Goal: Task Accomplishment & Management: Manage account settings

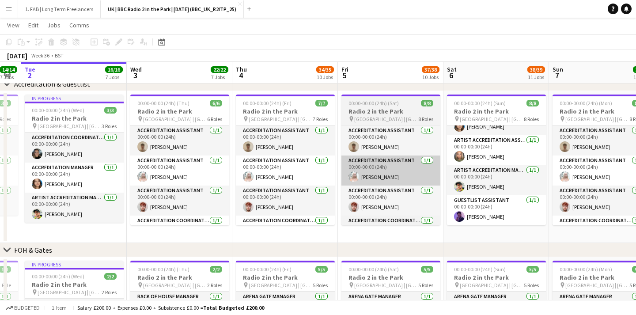
scroll to position [0, 188]
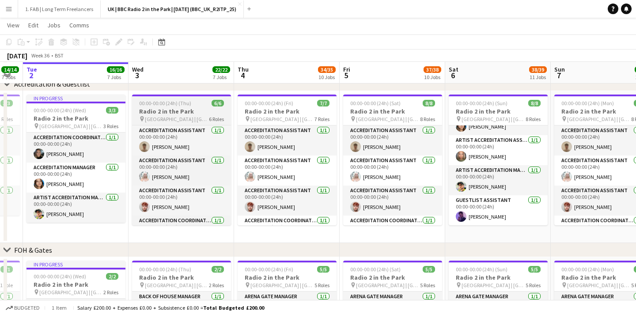
click at [173, 98] on app-job-card "00:00-00:00 (24h) (Thu) 6/6 Radio 2 in the Park pin [GEOGRAPHIC_DATA] | [GEOGRA…" at bounding box center [181, 160] width 99 height 131
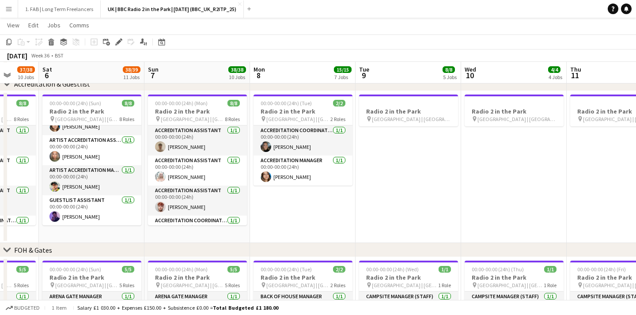
scroll to position [0, 320]
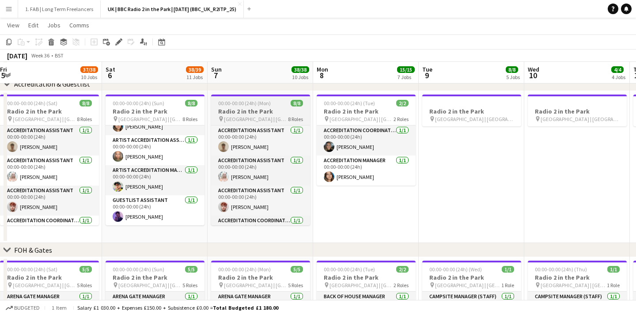
click at [271, 96] on app-job-card "00:00-00:00 (24h) (Mon) 8/8 Radio 2 in the Park pin [GEOGRAPHIC_DATA] | [GEOGRA…" at bounding box center [260, 160] width 99 height 131
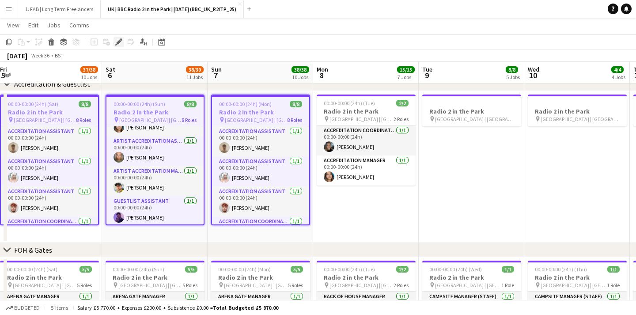
click at [118, 42] on icon at bounding box center [118, 42] width 5 height 5
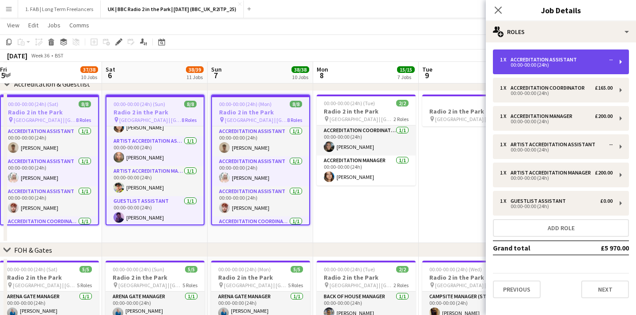
click at [570, 51] on div "1 x Accreditation Assistant -- 00:00-00:00 (24h)" at bounding box center [561, 61] width 136 height 25
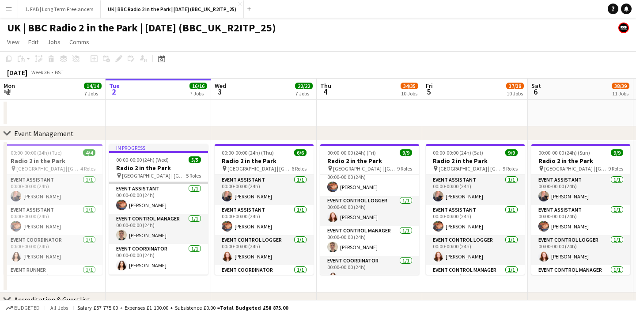
scroll to position [31, 0]
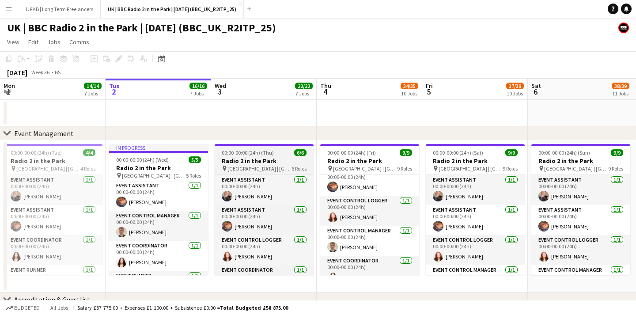
click at [259, 146] on app-job-card "00:00-00:00 (24h) (Thu) 6/6 Radio 2 in the Park pin [GEOGRAPHIC_DATA] | [GEOGRA…" at bounding box center [264, 209] width 99 height 131
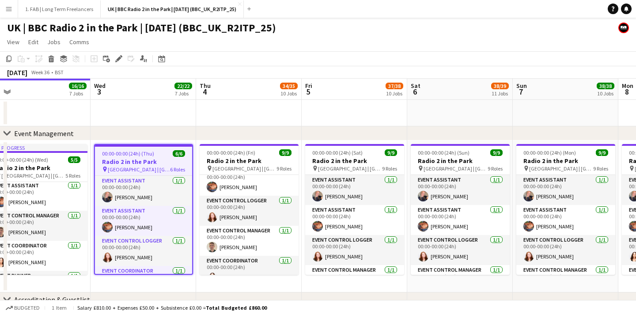
scroll to position [0, 374]
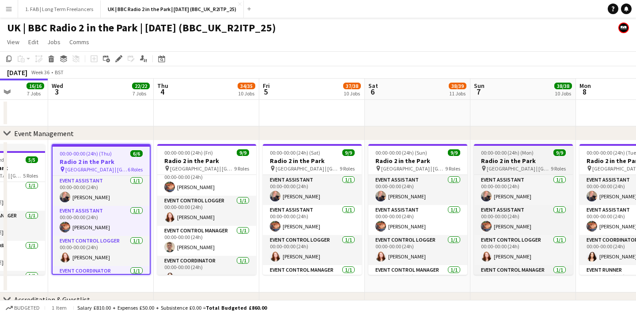
click at [507, 157] on h3 "Radio 2 in the Park" at bounding box center [523, 161] width 99 height 8
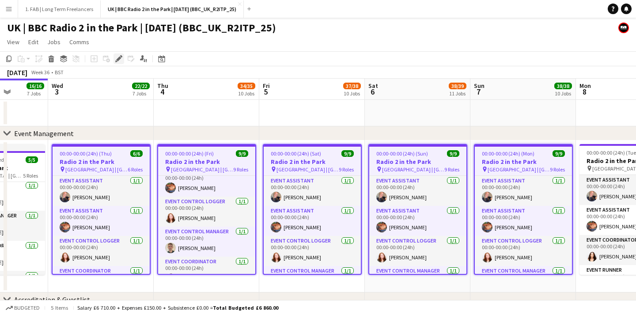
click at [117, 59] on icon at bounding box center [118, 59] width 5 height 5
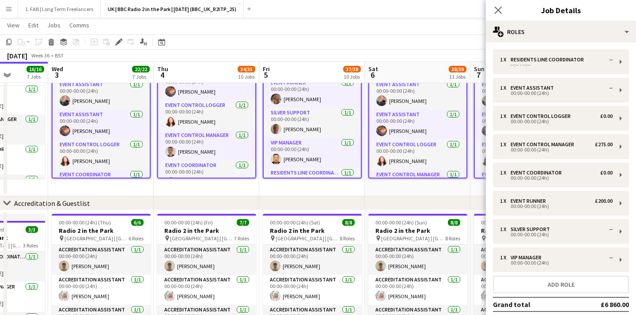
scroll to position [172, 0]
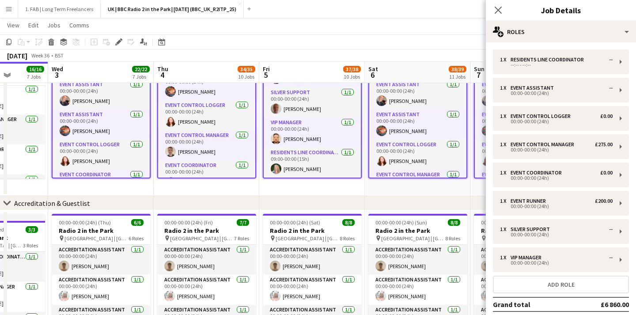
click at [287, 194] on app-date-cell "00:00-00:00 (24h) (Sat) 9/9 Radio 2 in the Park pin [GEOGRAPHIC_DATA] | [GEOGRA…" at bounding box center [312, 120] width 106 height 152
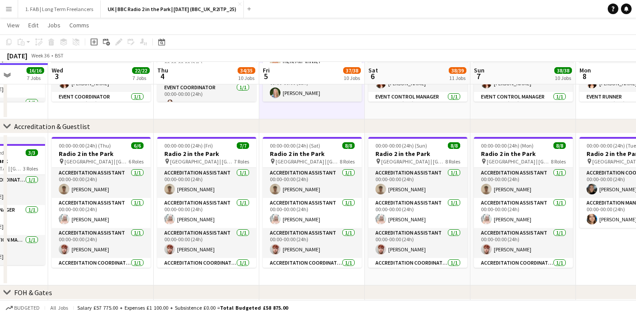
scroll to position [175, 0]
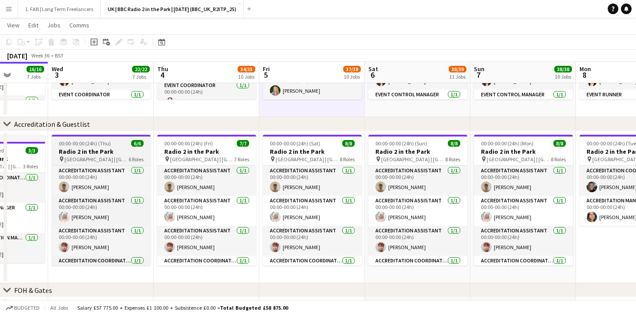
click at [106, 142] on span "00:00-00:00 (24h) (Thu)" at bounding box center [85, 143] width 52 height 7
click at [117, 144] on div "00:00-00:00 (24h) (Thu) 6/6" at bounding box center [101, 143] width 99 height 7
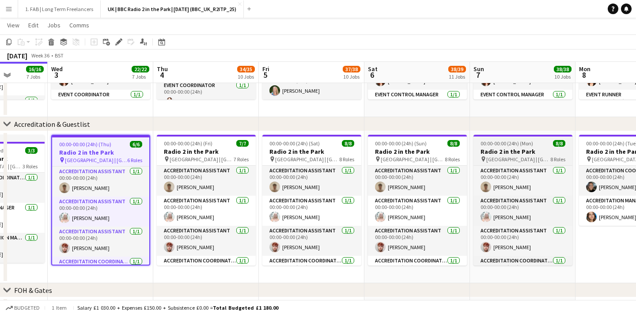
click at [511, 144] on span "00:00-00:00 (24h) (Mon)" at bounding box center [507, 143] width 53 height 7
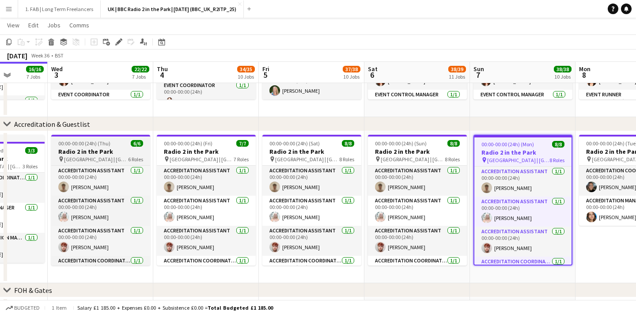
click at [91, 152] on h3 "Radio 2 in the Park" at bounding box center [100, 152] width 99 height 8
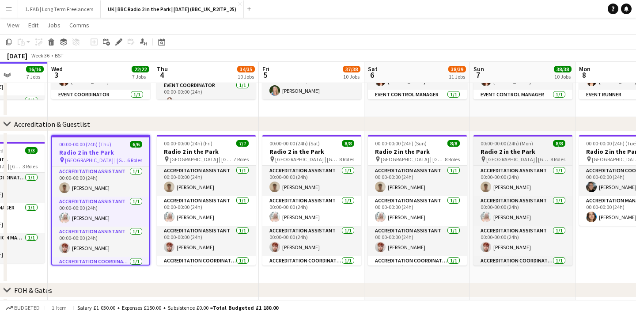
click at [496, 148] on h3 "Radio 2 in the Park" at bounding box center [523, 152] width 99 height 8
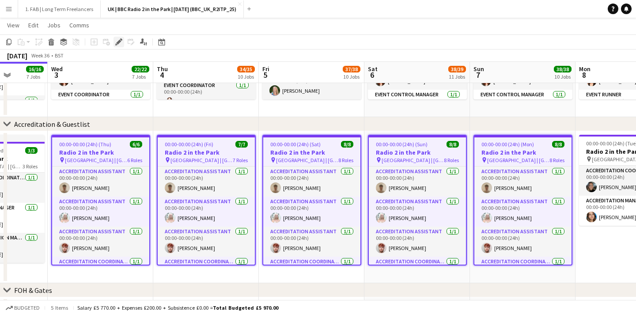
click at [116, 46] on div "Edit" at bounding box center [119, 42] width 11 height 11
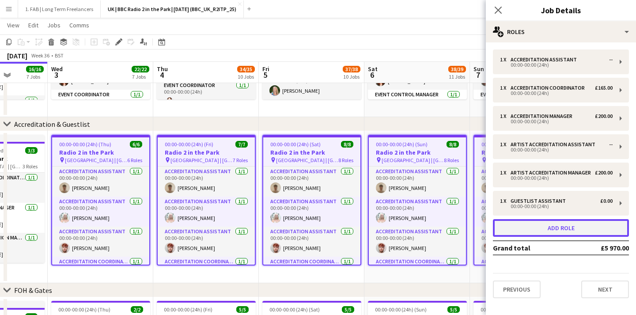
click at [533, 231] on button "Add role" at bounding box center [561, 228] width 136 height 18
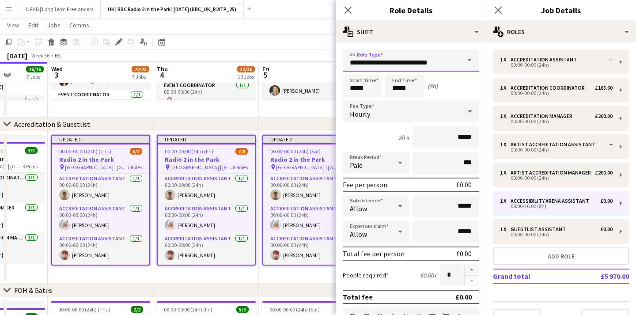
click at [445, 59] on input "**********" at bounding box center [411, 60] width 136 height 22
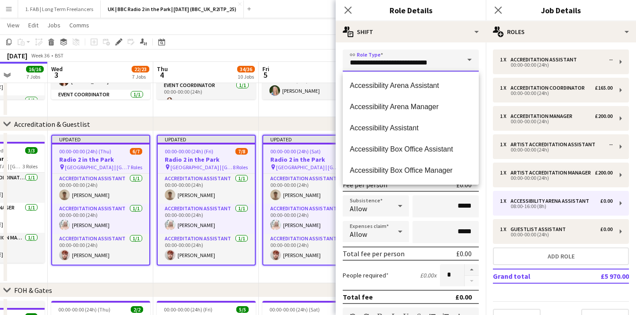
drag, startPoint x: 444, startPoint y: 66, endPoint x: 300, endPoint y: 62, distance: 144.1
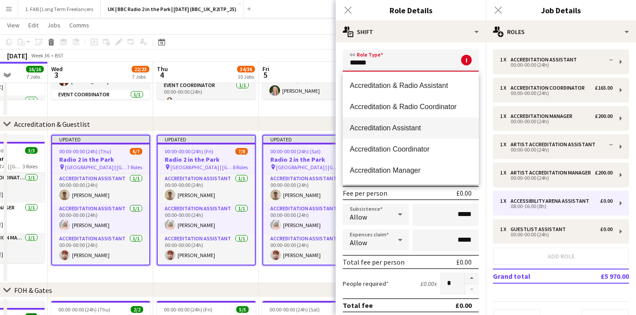
click at [402, 129] on span "Accreditation Assistant" at bounding box center [411, 128] width 122 height 8
type input "**********"
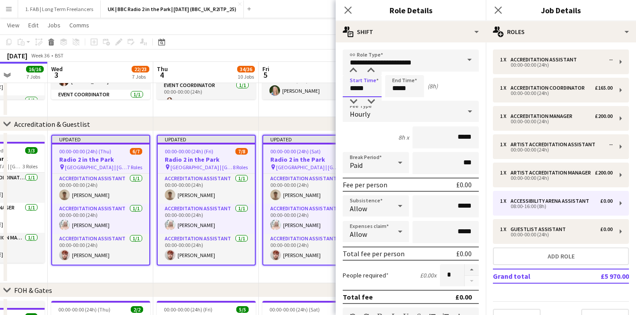
drag, startPoint x: 367, startPoint y: 87, endPoint x: 294, endPoint y: 77, distance: 74.1
type input "*****"
click at [359, 116] on span "Hourly" at bounding box center [360, 114] width 20 height 9
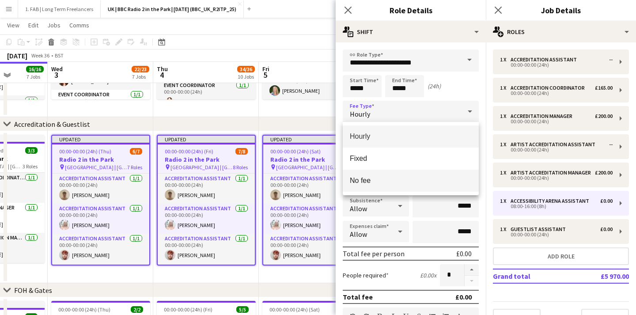
click at [365, 188] on mat-option "No fee" at bounding box center [411, 181] width 136 height 22
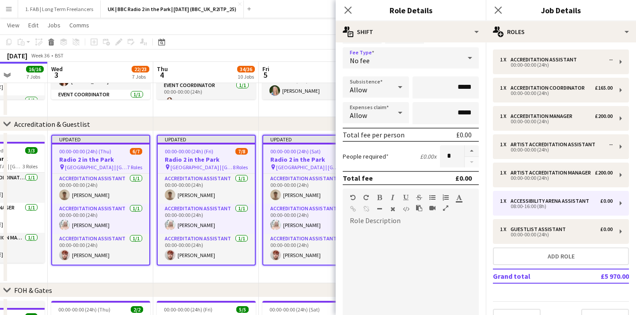
scroll to position [55, 0]
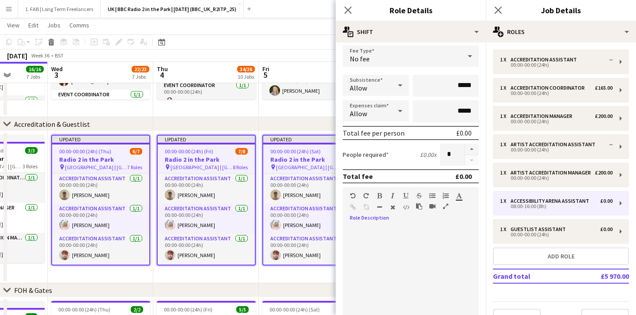
click at [372, 250] on div at bounding box center [411, 279] width 136 height 106
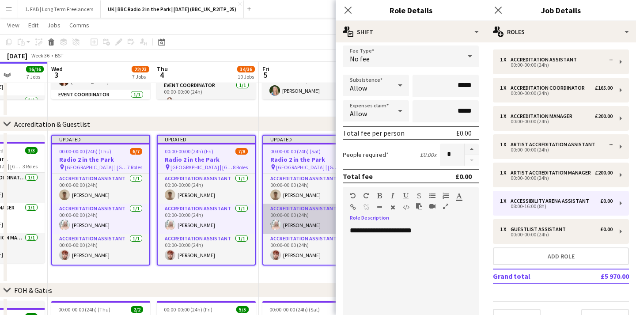
drag, startPoint x: 437, startPoint y: 231, endPoint x: 309, endPoint y: 226, distance: 127.8
click at [377, 196] on icon "button" at bounding box center [379, 196] width 5 height 6
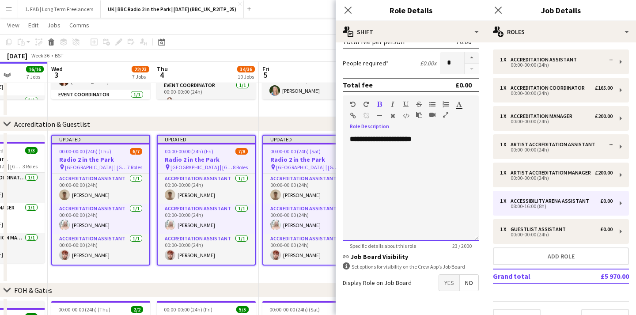
scroll to position [173, 0]
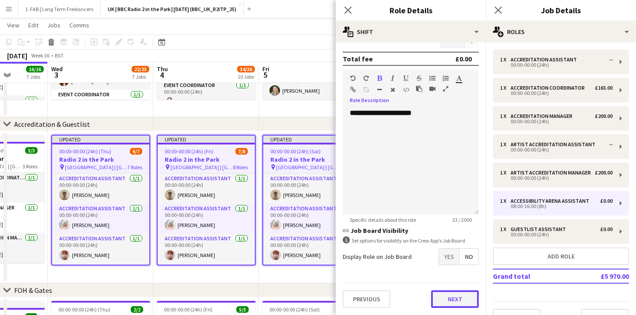
click at [460, 303] on button "Next" at bounding box center [455, 299] width 48 height 18
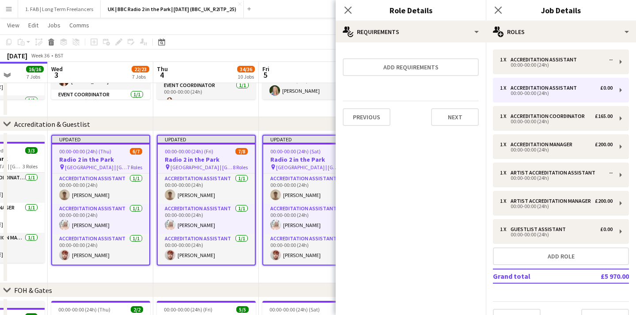
scroll to position [0, 0]
click at [464, 124] on button "Next" at bounding box center [455, 117] width 48 height 18
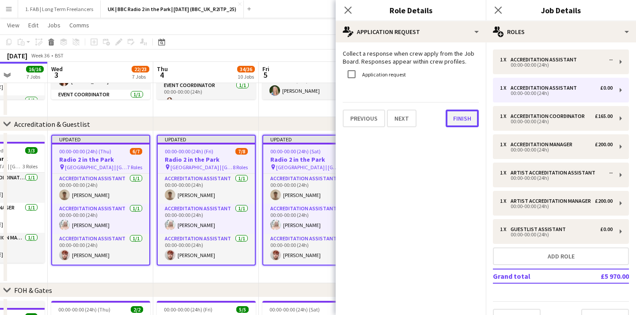
click at [467, 118] on button "Finish" at bounding box center [462, 119] width 33 height 18
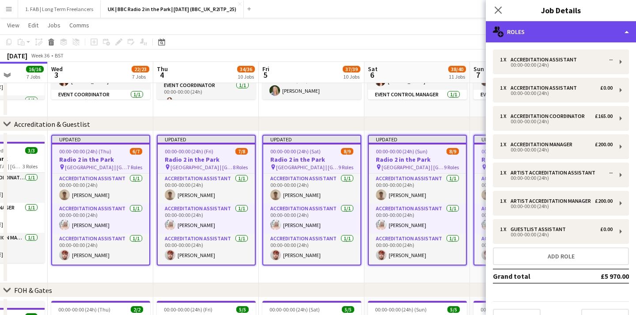
click at [539, 25] on div "multiple-users-add Roles" at bounding box center [561, 31] width 150 height 21
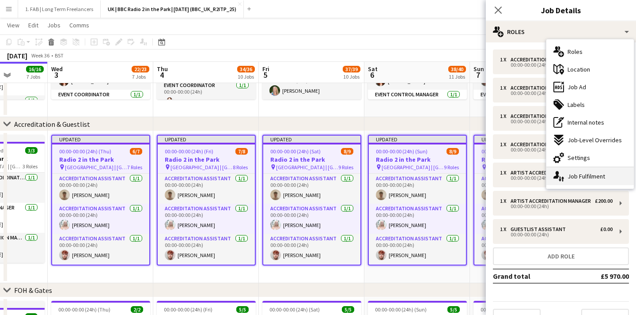
click at [586, 179] on div "single-neutral-actions-up-down Job Fulfilment" at bounding box center [590, 176] width 87 height 18
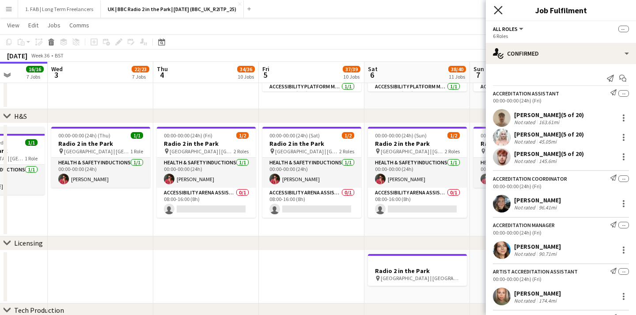
click at [499, 12] on icon "Close pop-in" at bounding box center [498, 10] width 8 height 8
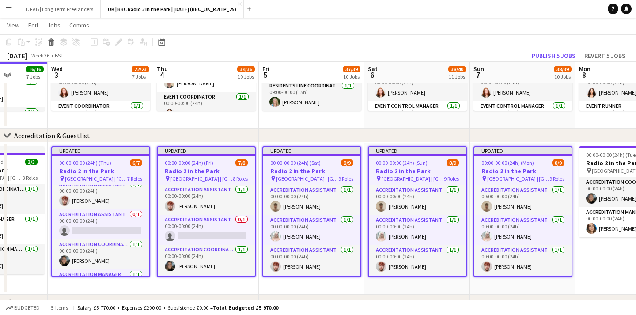
scroll to position [69, 0]
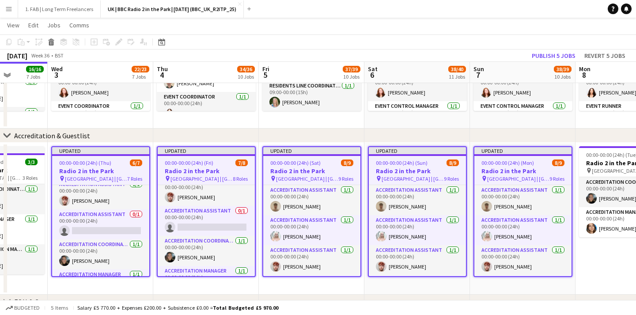
click at [107, 290] on app-date-cell "Updated 00:00-00:00 (24h) (Thu) 6/7 Radio 2 in the Park pin [GEOGRAPHIC_DATA] |…" at bounding box center [101, 219] width 106 height 152
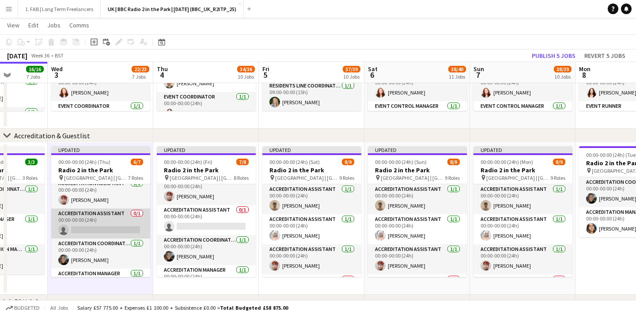
click at [95, 215] on app-card-role "Accreditation Assistant 0/1 00:00-00:00 (24h) single-neutral-actions" at bounding box center [100, 224] width 99 height 30
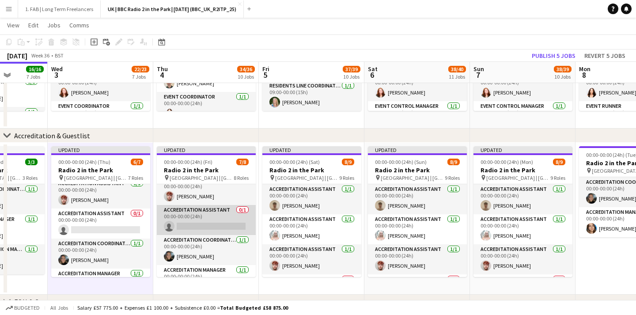
click at [214, 216] on app-card-role "Accreditation Assistant 0/1 00:00-00:00 (24h) single-neutral-actions" at bounding box center [206, 220] width 99 height 30
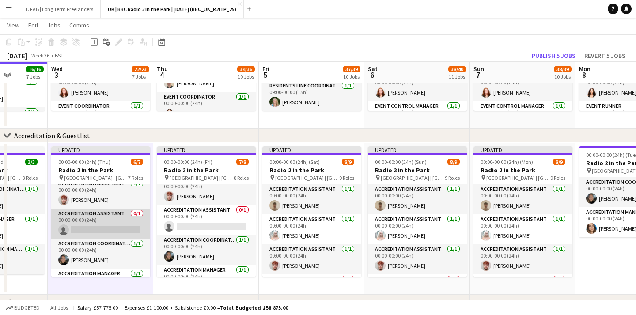
click at [118, 225] on app-card-role "Accreditation Assistant 0/1 00:00-00:00 (24h) single-neutral-actions" at bounding box center [100, 224] width 99 height 30
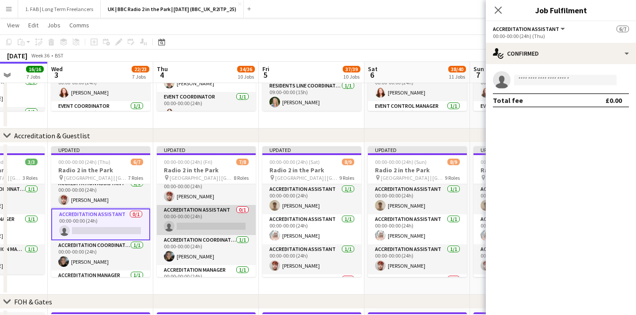
click at [192, 219] on app-card-role "Accreditation Assistant 0/1 00:00-00:00 (24h) single-neutral-actions" at bounding box center [206, 220] width 99 height 30
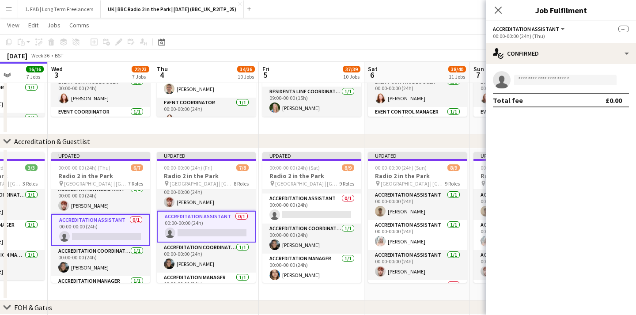
scroll to position [90, 0]
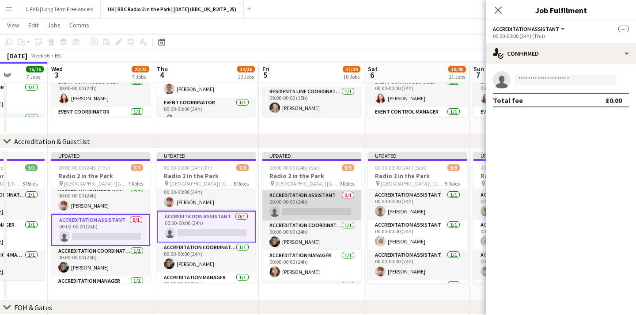
click at [295, 193] on app-card-role "Accreditation Assistant 0/1 00:00-00:00 (24h) single-neutral-actions" at bounding box center [311, 205] width 99 height 30
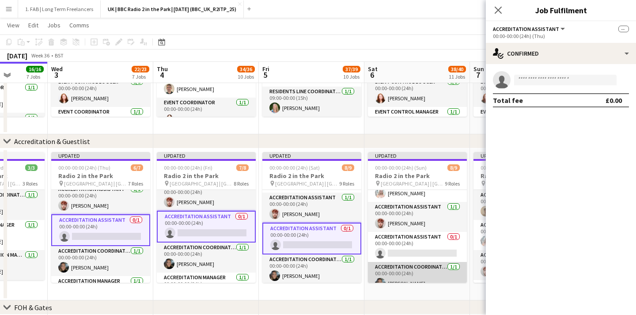
scroll to position [45, 0]
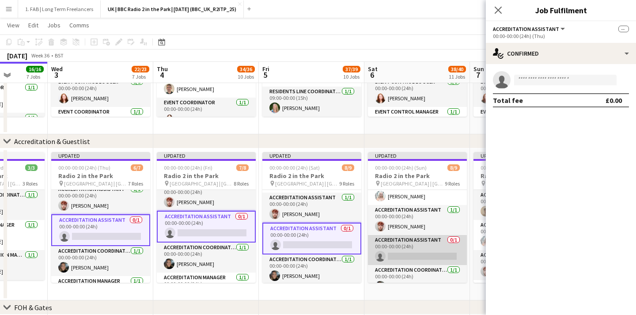
click at [423, 235] on app-card-role "Accreditation Assistant 0/1 00:00-00:00 (24h) single-neutral-actions" at bounding box center [417, 250] width 99 height 30
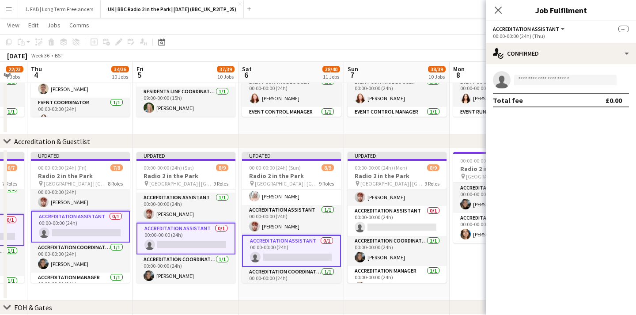
scroll to position [75, 0]
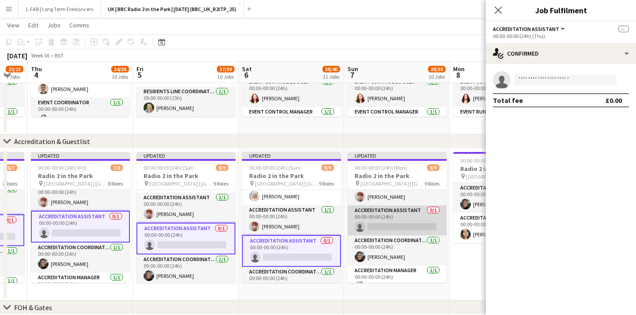
click at [399, 211] on app-card-role "Accreditation Assistant 0/1 00:00-00:00 (24h) single-neutral-actions" at bounding box center [397, 220] width 99 height 30
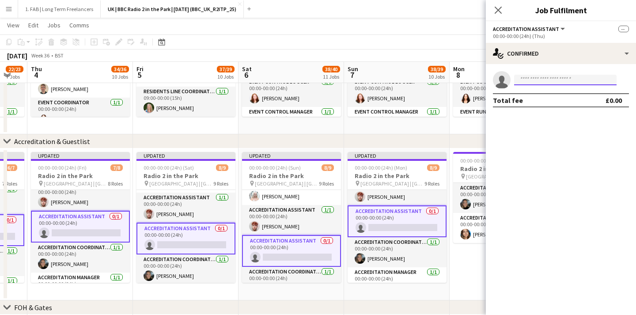
click at [549, 83] on input at bounding box center [565, 80] width 103 height 11
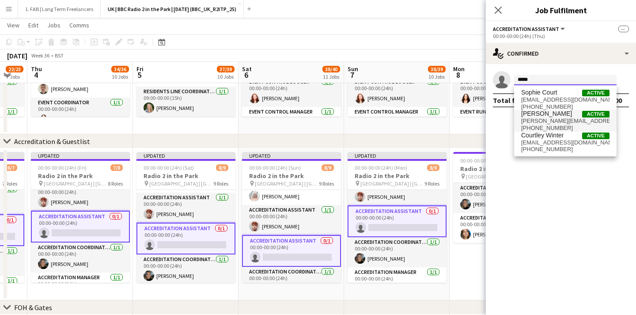
type input "*****"
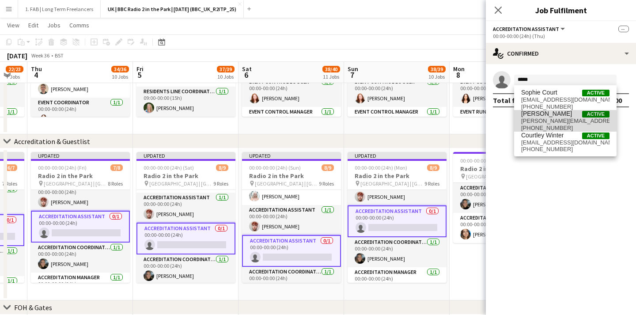
click at [546, 122] on span "[PERSON_NAME][EMAIL_ADDRESS][DOMAIN_NAME]" at bounding box center [565, 121] width 88 height 7
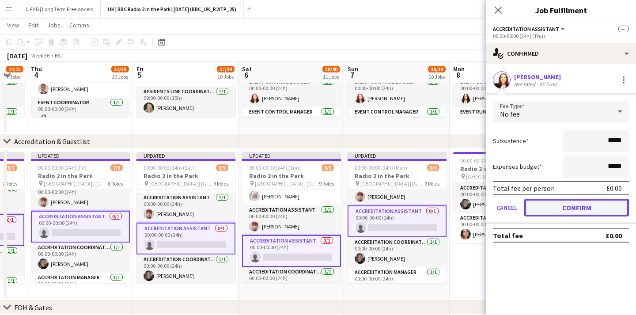
click at [592, 209] on button "Confirm" at bounding box center [577, 208] width 105 height 18
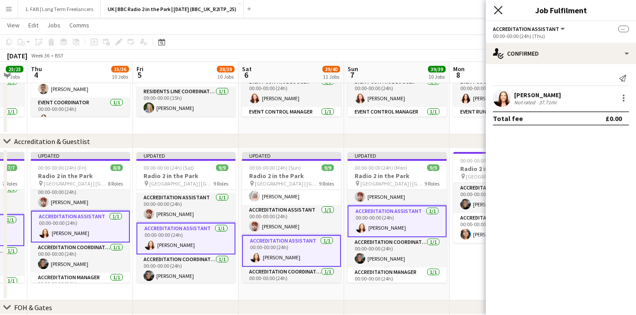
click at [498, 9] on icon at bounding box center [498, 10] width 8 height 8
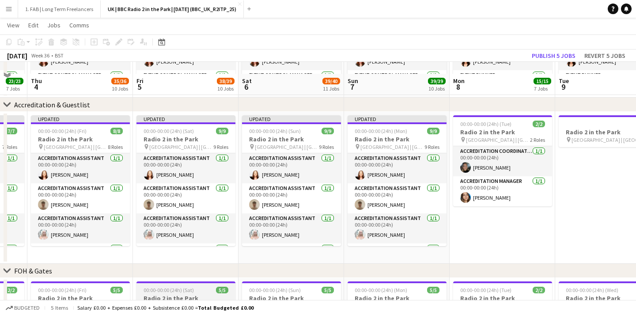
scroll to position [188, 0]
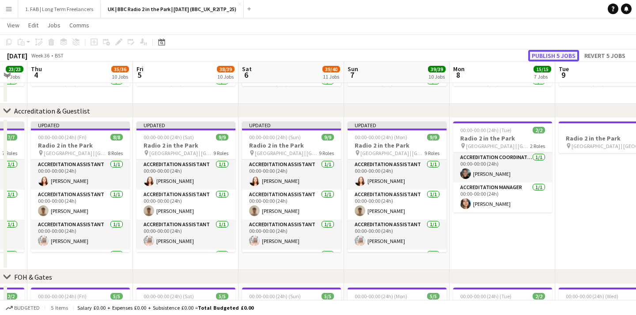
click at [553, 53] on button "Publish 5 jobs" at bounding box center [553, 55] width 51 height 11
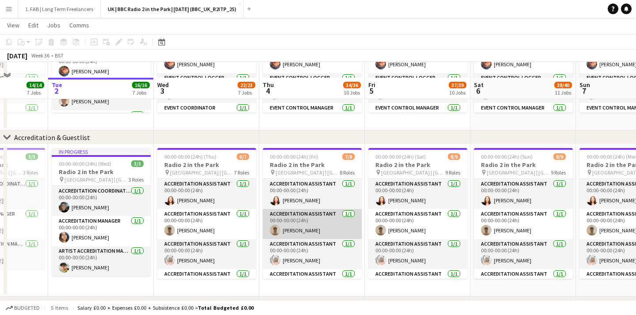
scroll to position [194, 0]
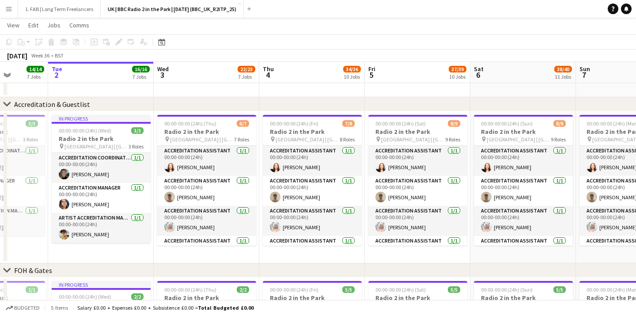
click at [16, 11] on button "Menu" at bounding box center [9, 9] width 18 height 18
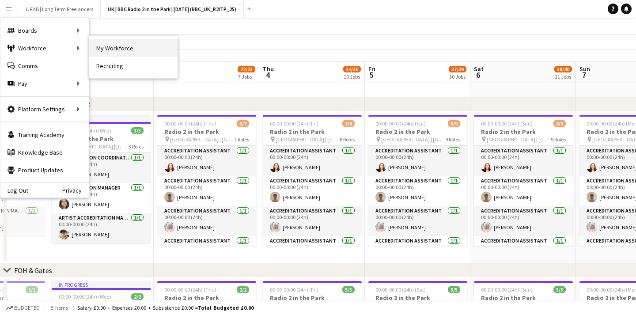
click at [122, 50] on link "My Workforce" at bounding box center [133, 48] width 88 height 18
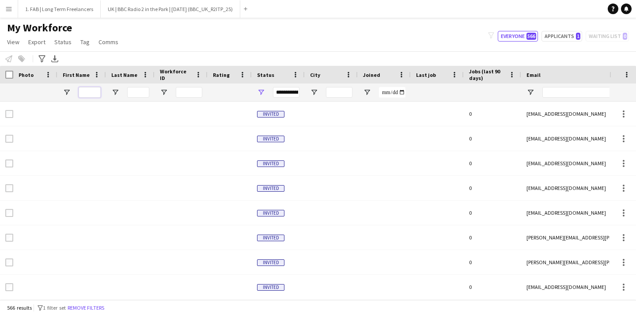
click at [90, 91] on input "First Name Filter Input" at bounding box center [90, 92] width 22 height 11
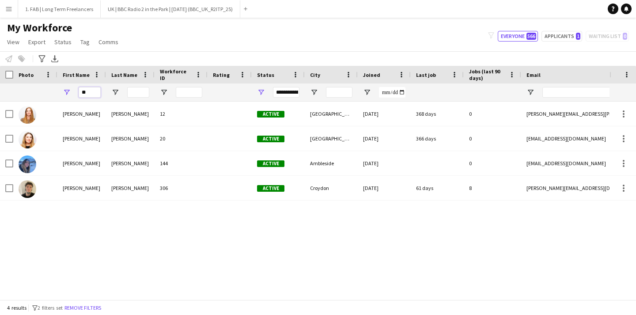
type input "*"
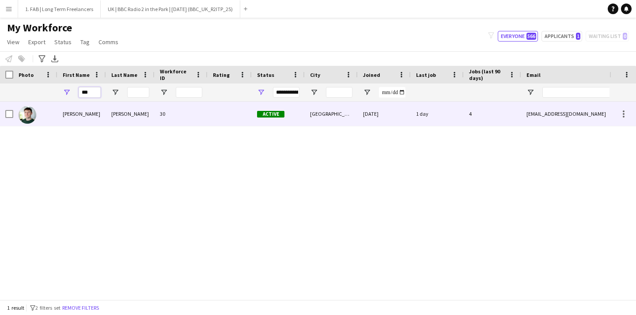
type input "***"
click at [100, 111] on div "[PERSON_NAME]" at bounding box center [81, 114] width 49 height 24
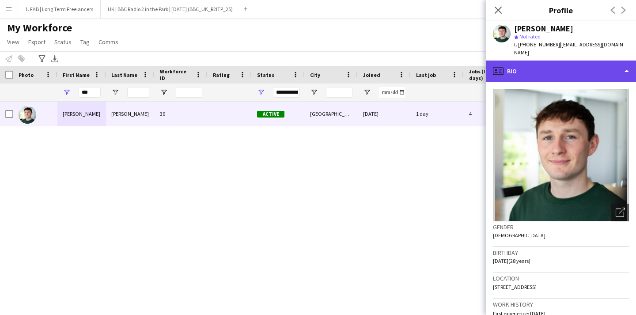
click at [531, 61] on div "profile Bio" at bounding box center [561, 71] width 150 height 21
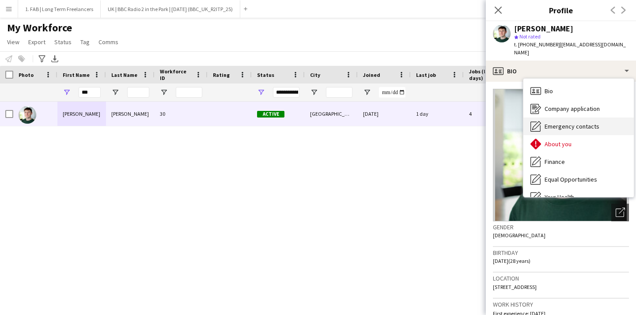
click at [572, 118] on div "Emergency contacts Emergency contacts" at bounding box center [579, 127] width 110 height 18
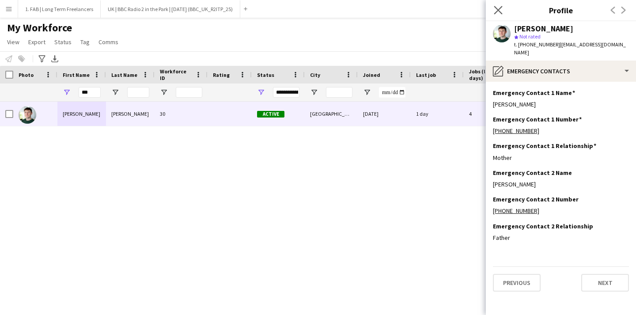
click at [499, 4] on app-icon "Close pop-in" at bounding box center [498, 10] width 13 height 13
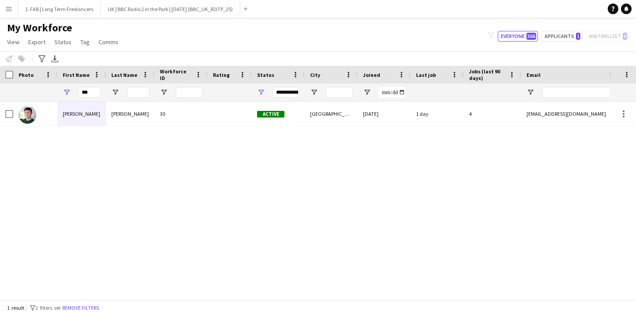
click at [4, 12] on button "Menu" at bounding box center [9, 9] width 18 height 18
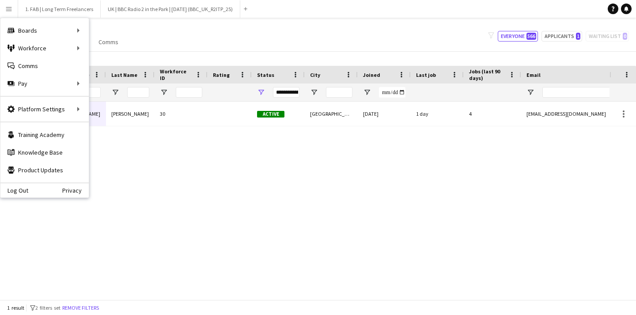
click at [168, 37] on div "My Workforce View Views Default view [PERSON_NAME] View Logistics View [PERSON_…" at bounding box center [318, 36] width 636 height 30
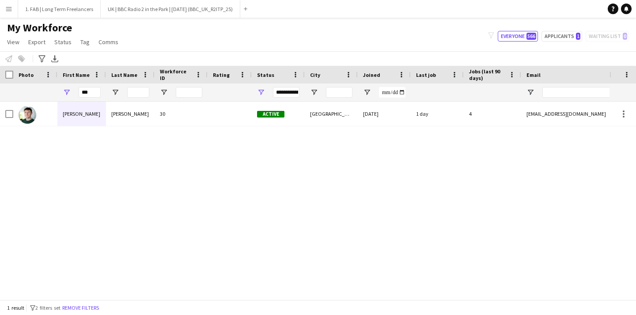
click at [10, 13] on button "Menu" at bounding box center [9, 9] width 18 height 18
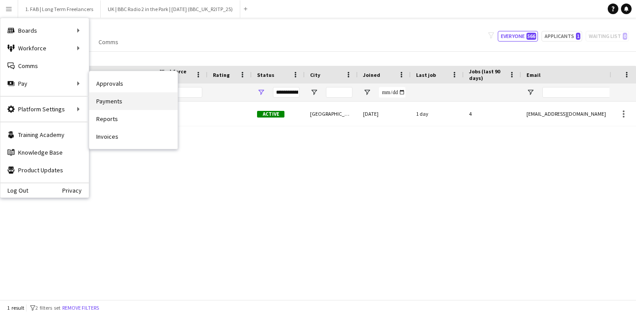
click at [121, 102] on link "Payments" at bounding box center [133, 101] width 88 height 18
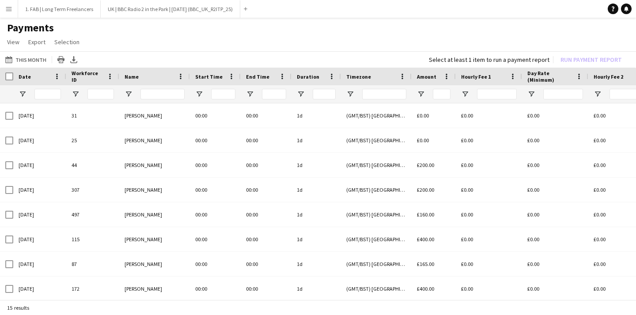
click at [6, 4] on button "Menu" at bounding box center [9, 9] width 18 height 18
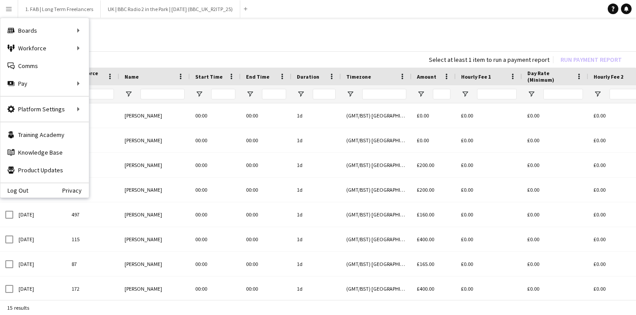
click at [263, 23] on h1 "Payments" at bounding box center [318, 27] width 636 height 13
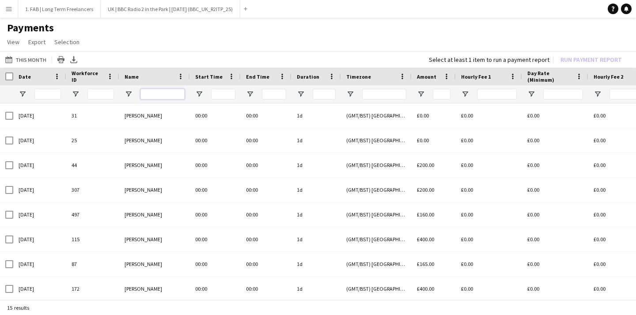
click at [151, 92] on input "Name Filter Input" at bounding box center [163, 94] width 44 height 11
type input "*"
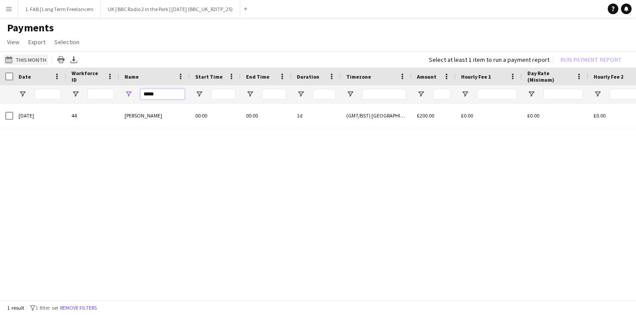
type input "****"
click at [38, 56] on button "This Month This Month" at bounding box center [26, 59] width 45 height 11
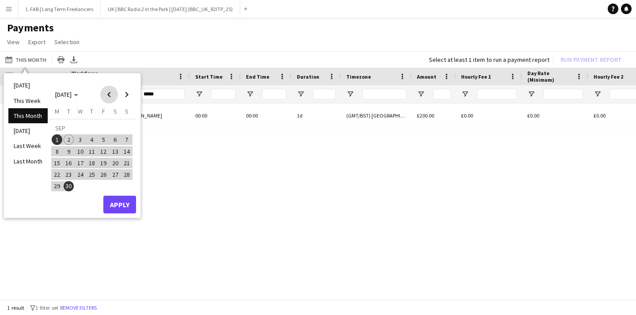
click at [108, 93] on span "Previous month" at bounding box center [109, 95] width 18 height 18
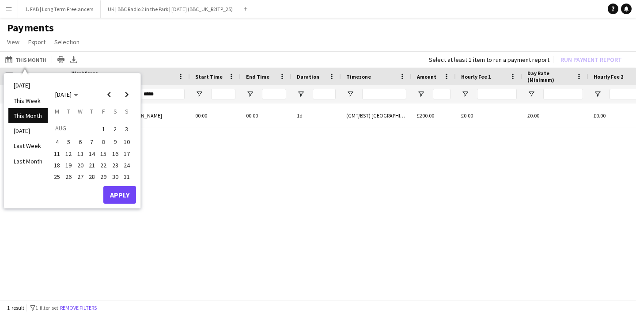
click at [105, 131] on span "1" at bounding box center [103, 129] width 11 height 12
click at [131, 93] on span "Next month" at bounding box center [127, 95] width 18 height 18
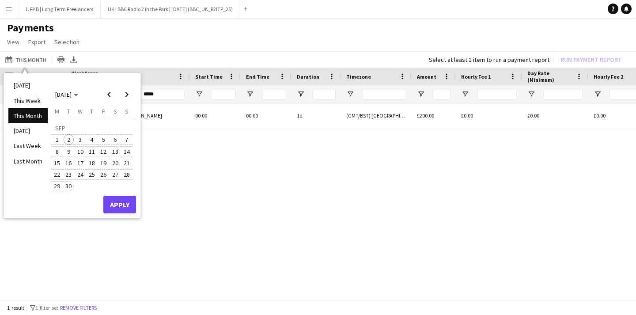
click at [65, 186] on span "30" at bounding box center [69, 186] width 11 height 11
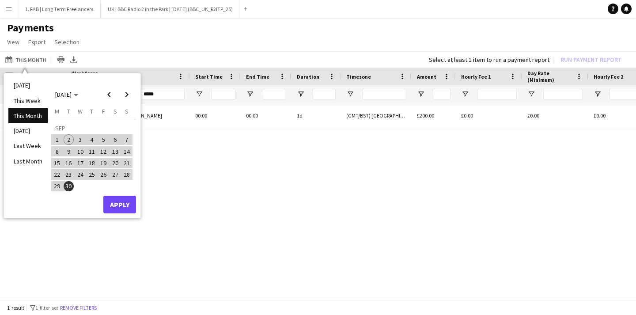
click at [136, 214] on div "[DATE] This Week This Month [DATE] Last Week Last Month [DATE] [DATE] [DATE] M …" at bounding box center [72, 145] width 137 height 144
click at [124, 200] on button "Apply" at bounding box center [119, 205] width 33 height 18
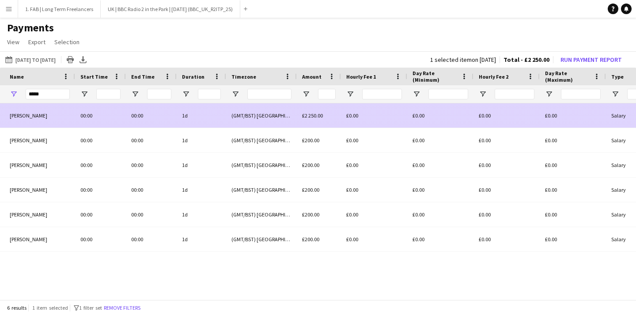
scroll to position [0, 10]
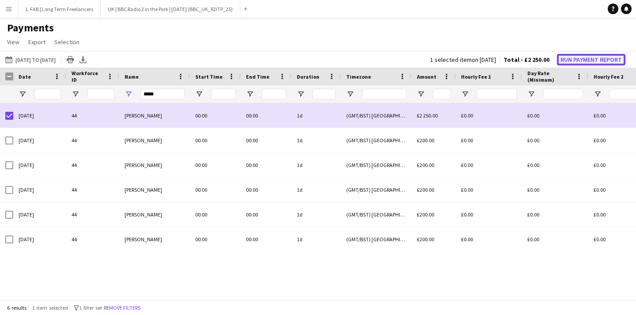
click at [575, 58] on button "Run Payment Report" at bounding box center [591, 59] width 68 height 11
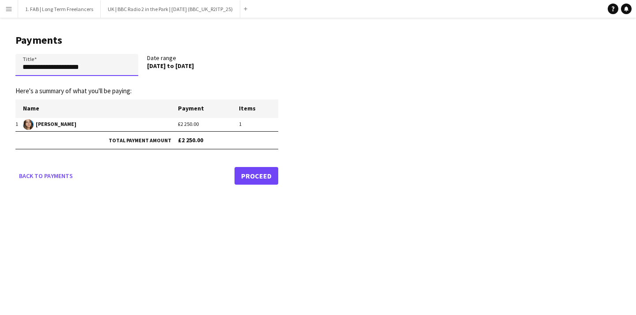
click at [112, 70] on input "**********" at bounding box center [76, 65] width 123 height 22
drag, startPoint x: 107, startPoint y: 70, endPoint x: 0, endPoint y: 58, distance: 108.0
click at [0, 59] on main "**********" at bounding box center [143, 108] width 287 height 180
paste input "**********"
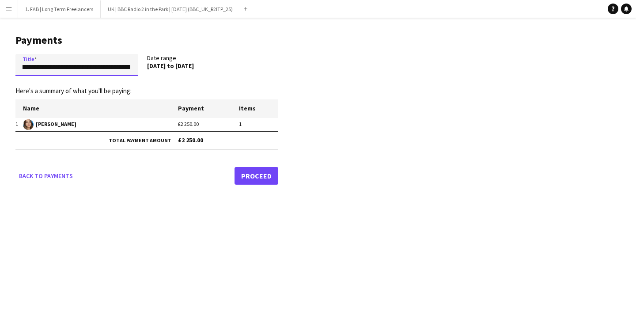
type input "**********"
click at [263, 177] on link "Proceed" at bounding box center [257, 176] width 44 height 18
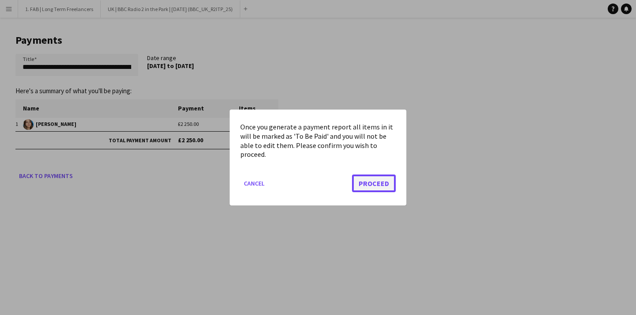
click at [371, 188] on button "Proceed" at bounding box center [374, 184] width 44 height 18
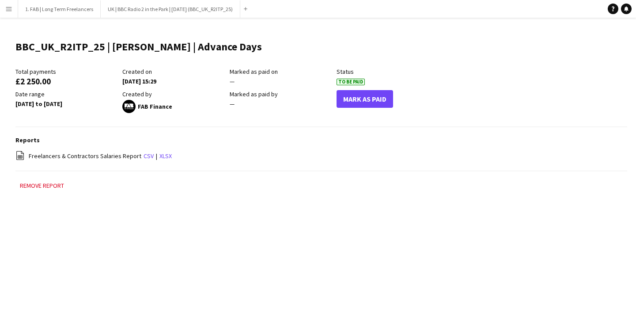
click at [9, 7] on app-icon "Menu" at bounding box center [8, 8] width 7 height 7
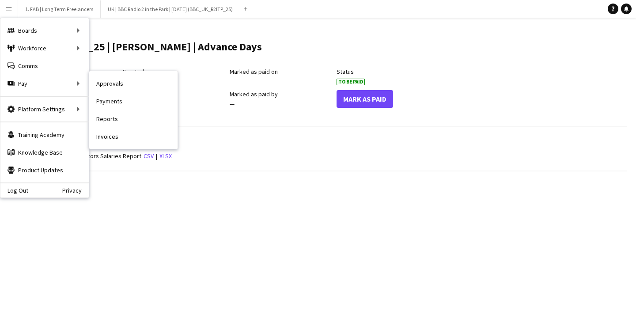
click at [122, 103] on link "Payments" at bounding box center [133, 101] width 88 height 18
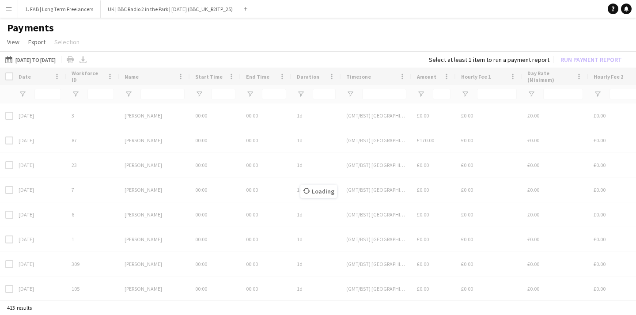
type input "****"
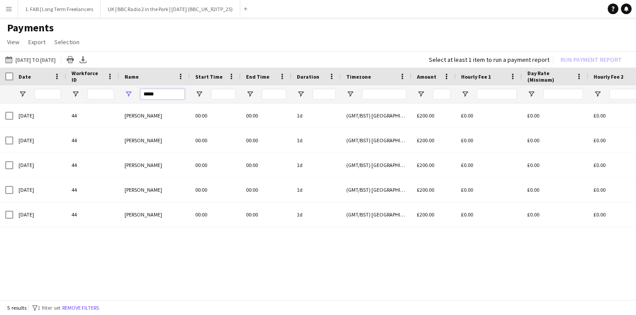
drag, startPoint x: 163, startPoint y: 98, endPoint x: 126, endPoint y: 87, distance: 38.2
click at [126, 87] on div "****" at bounding box center [154, 94] width 71 height 18
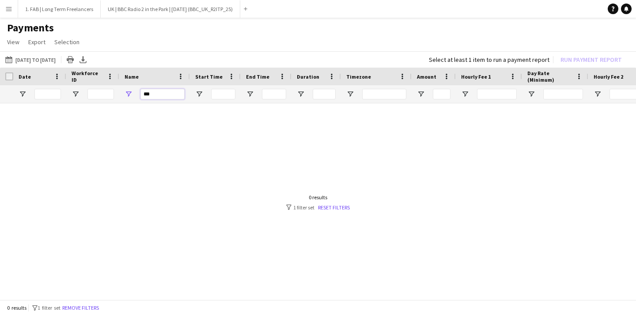
type input "*"
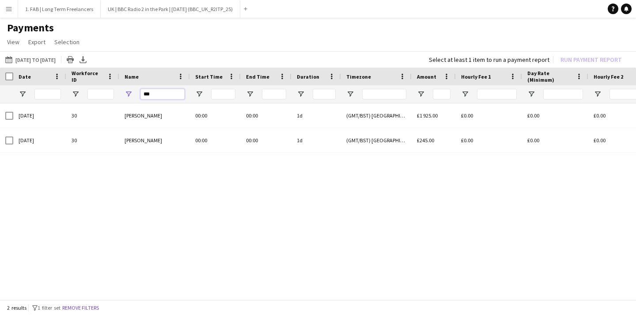
type input "***"
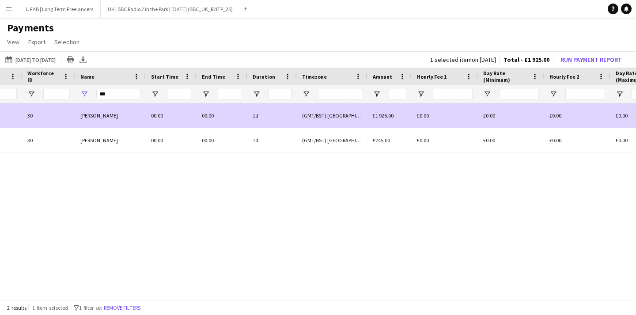
scroll to position [0, 87]
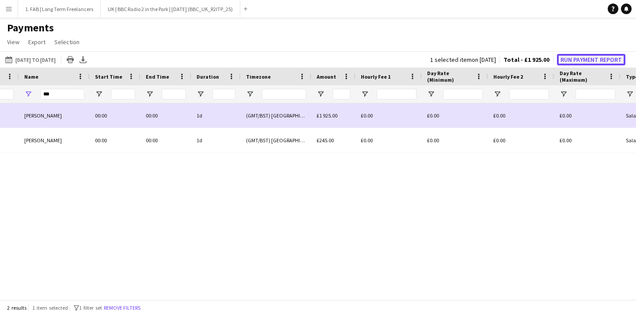
click at [577, 63] on button "Run Payment Report" at bounding box center [591, 59] width 68 height 11
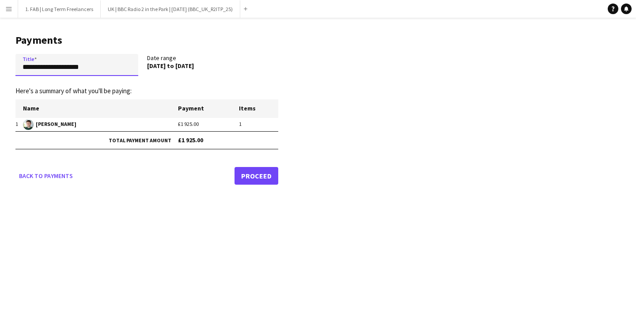
click at [118, 68] on input "**********" at bounding box center [76, 65] width 123 height 22
drag, startPoint x: 91, startPoint y: 70, endPoint x: 0, endPoint y: 69, distance: 90.6
click at [0, 69] on main "**********" at bounding box center [143, 108] width 287 height 180
paste input "**********"
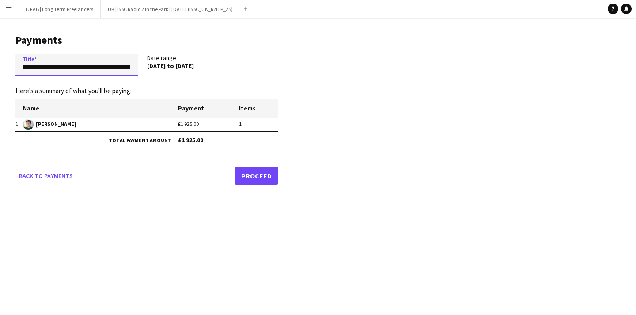
click at [60, 68] on input "**********" at bounding box center [76, 65] width 123 height 22
type input "**********"
click at [260, 176] on link "Proceed" at bounding box center [257, 176] width 44 height 18
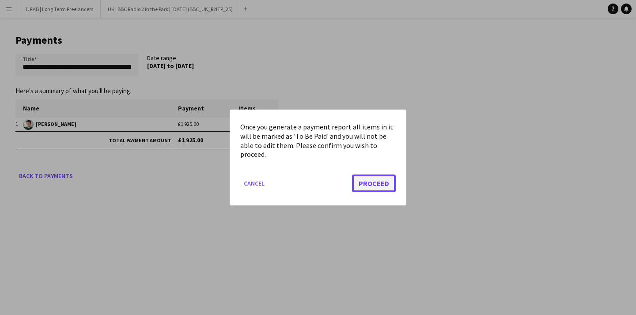
click at [373, 182] on button "Proceed" at bounding box center [374, 184] width 44 height 18
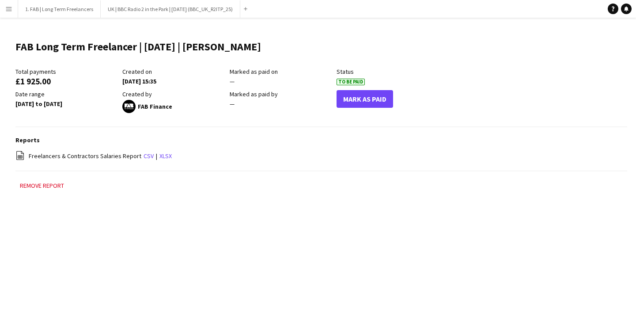
click at [10, 5] on app-icon "Menu" at bounding box center [8, 8] width 7 height 7
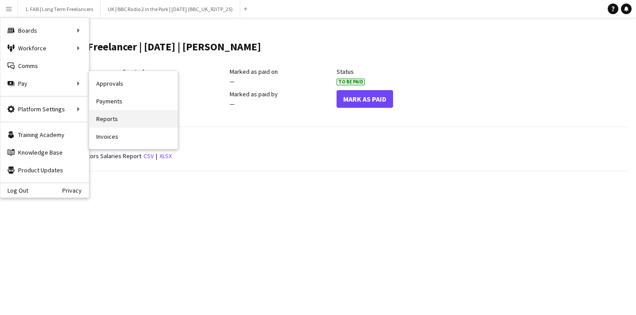
click at [123, 125] on link "Reports" at bounding box center [133, 119] width 88 height 18
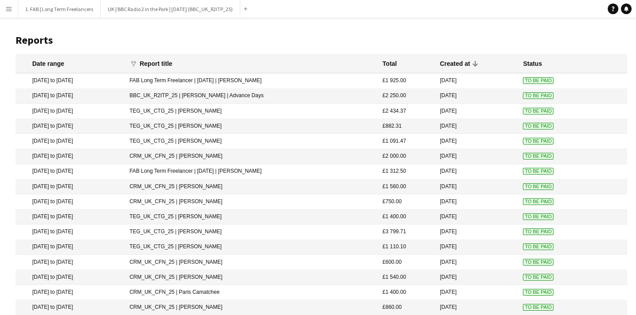
click at [217, 94] on mat-cell "BBC_UK_R2ITP_25 | [PERSON_NAME] | Advance Days" at bounding box center [251, 96] width 253 height 15
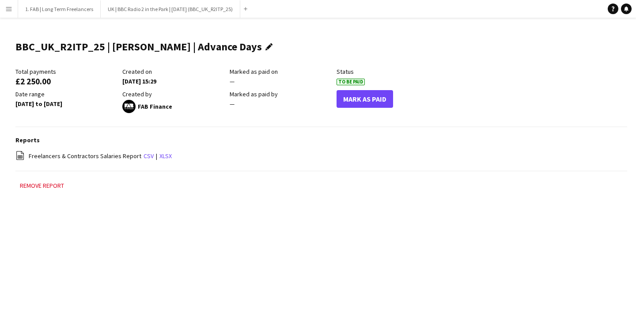
click at [266, 46] on app-icon "Edit this field" at bounding box center [271, 46] width 11 height 7
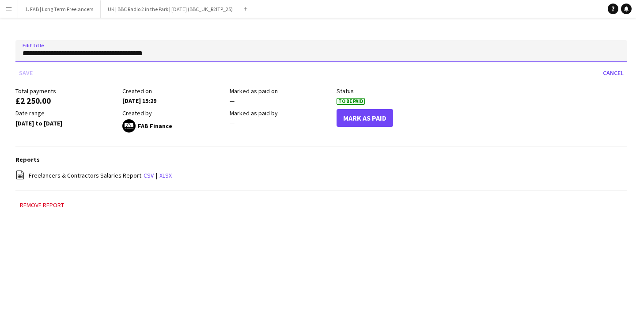
drag, startPoint x: 200, startPoint y: 54, endPoint x: 0, endPoint y: 43, distance: 200.0
click at [0, 44] on main "**********" at bounding box center [318, 130] width 636 height 224
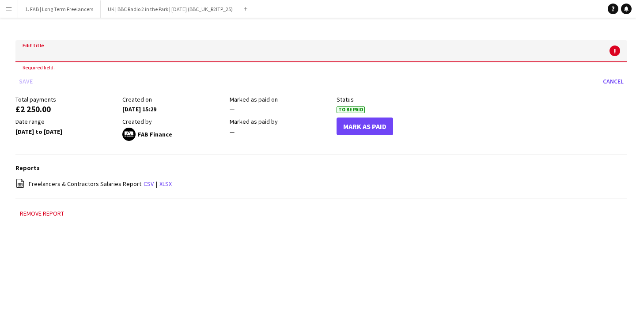
paste input "**********"
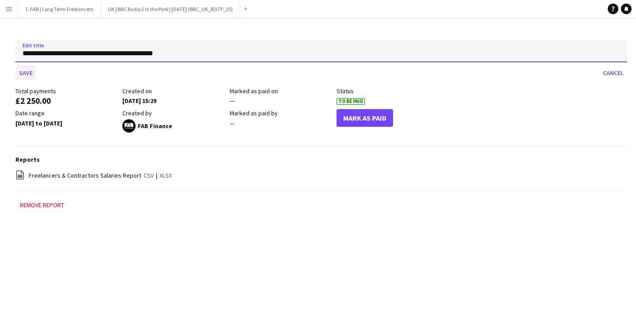
type input "**********"
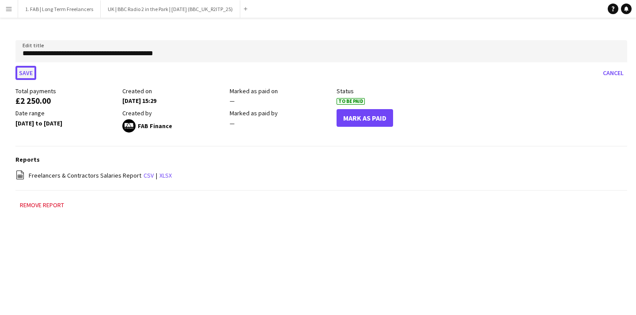
click at [28, 73] on button "Save" at bounding box center [25, 73] width 21 height 14
